Goal: Task Accomplishment & Management: Manage account settings

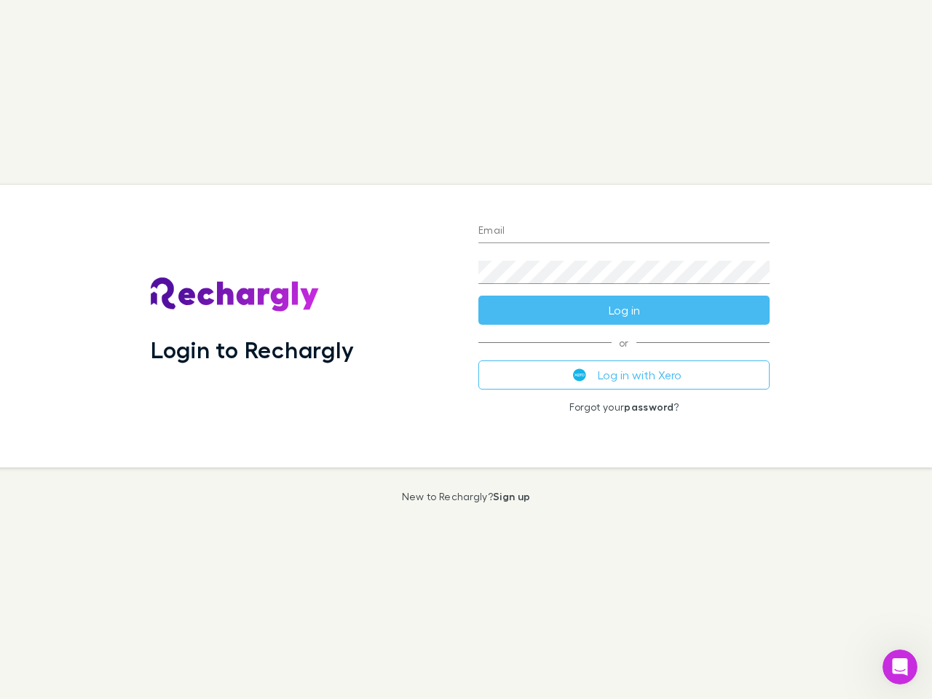
click at [466, 349] on div "Login to Rechargly" at bounding box center [303, 326] width 328 height 282
click at [624, 231] on input "Email" at bounding box center [623, 231] width 291 height 23
click at [624, 310] on form "Email Password Log in" at bounding box center [623, 266] width 291 height 116
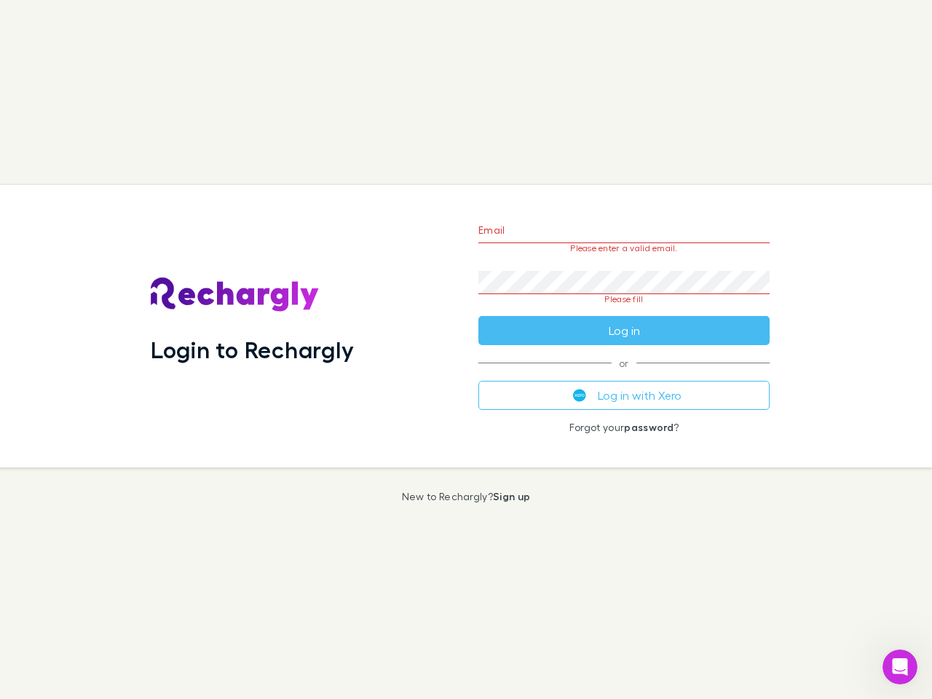
click at [624, 375] on div "Email Please enter a valid email. Password Please fill Log in or Log in with Xe…" at bounding box center [624, 326] width 314 height 282
click at [900, 667] on icon "Open Intercom Messenger" at bounding box center [900, 667] width 24 height 24
